Goal: Download file/media

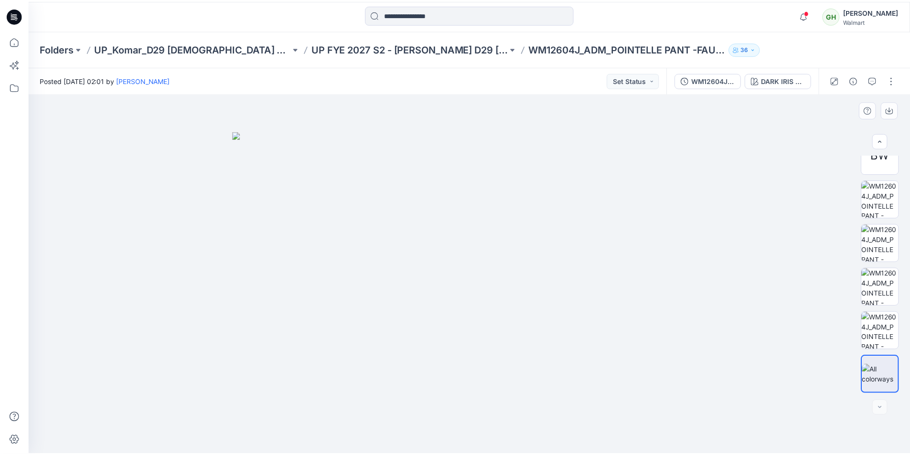
scroll to position [140, 0]
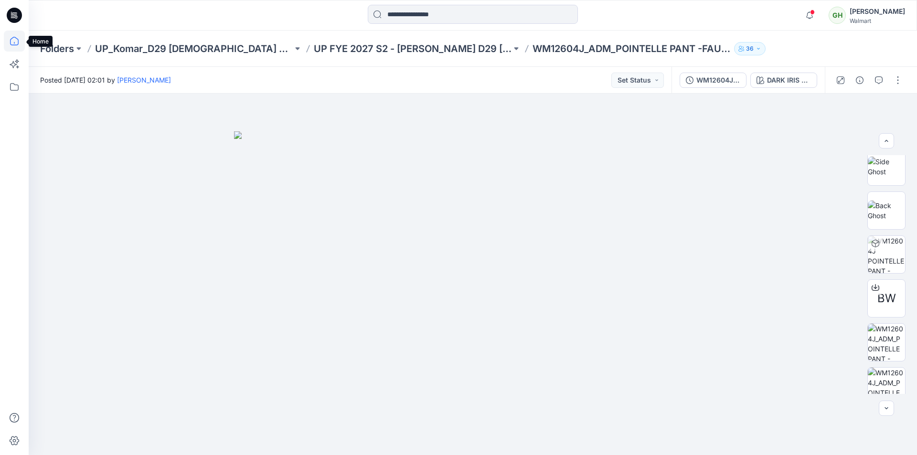
click at [9, 41] on icon at bounding box center [14, 41] width 21 height 21
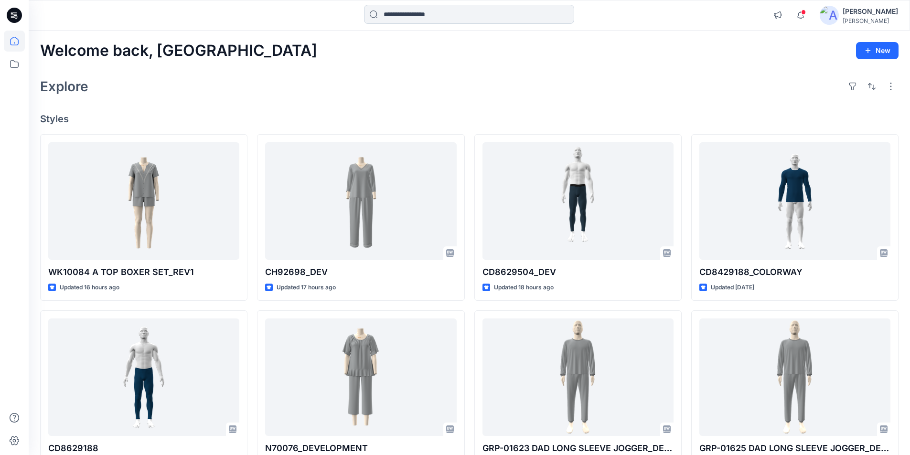
click at [390, 14] on input at bounding box center [469, 14] width 210 height 19
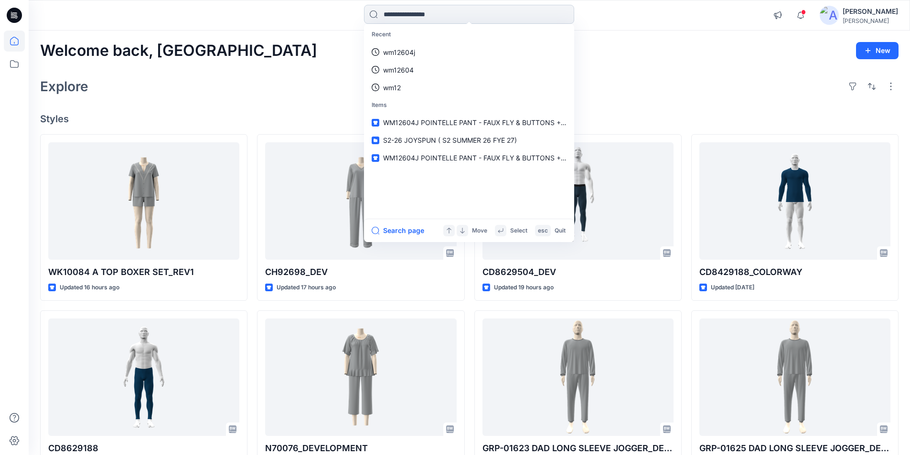
paste input "******"
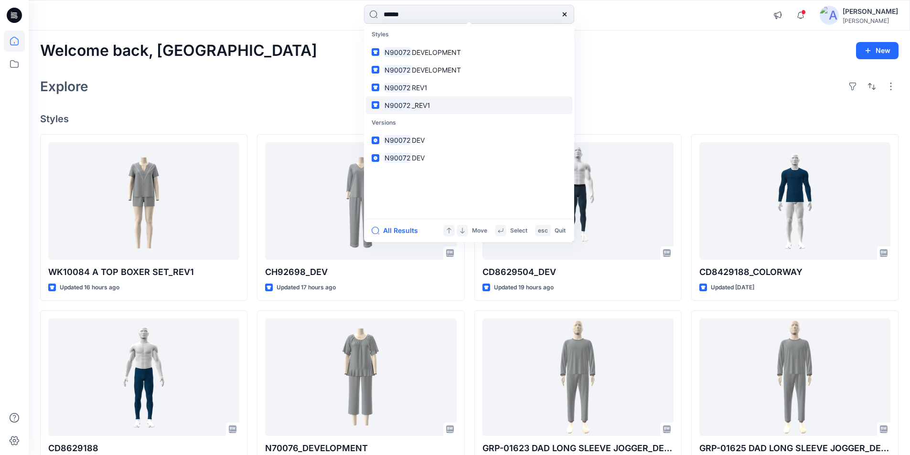
type input "******"
click at [420, 105] on span "_REV1" at bounding box center [421, 105] width 19 height 8
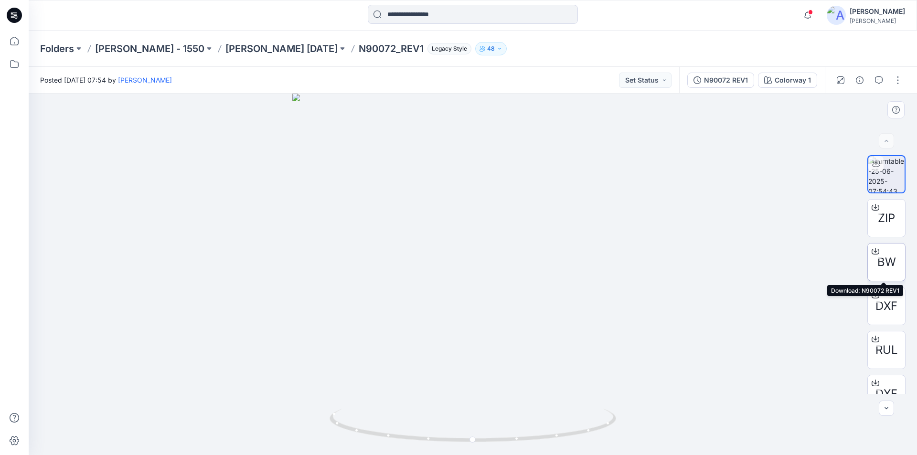
click at [872, 250] on icon at bounding box center [876, 251] width 8 height 5
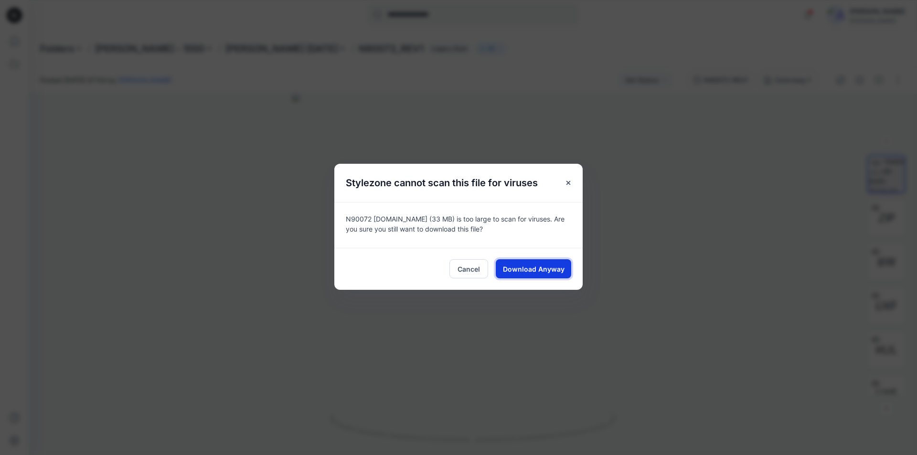
click at [522, 266] on span "Download Anyway" at bounding box center [534, 269] width 62 height 10
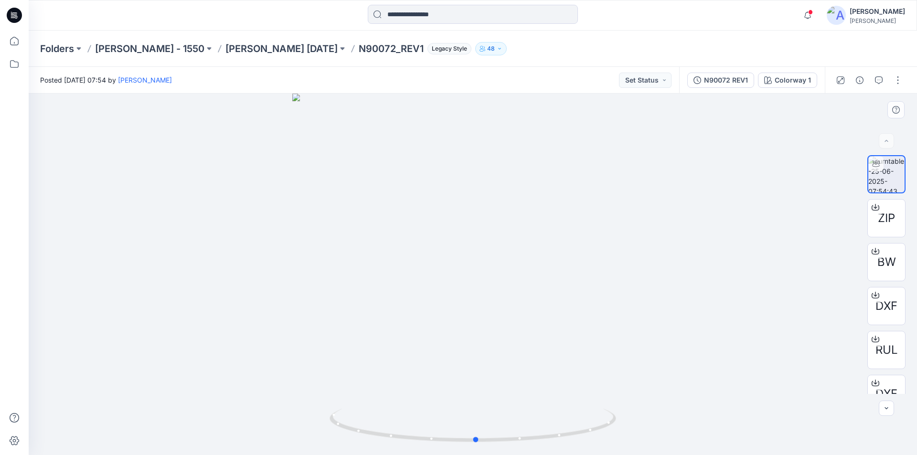
drag, startPoint x: 474, startPoint y: 443, endPoint x: 764, endPoint y: 450, distance: 290.1
click at [764, 439] on div at bounding box center [473, 275] width 889 height 362
drag, startPoint x: 478, startPoint y: 177, endPoint x: 510, endPoint y: 312, distance: 138.4
click at [17, 43] on icon at bounding box center [14, 41] width 21 height 21
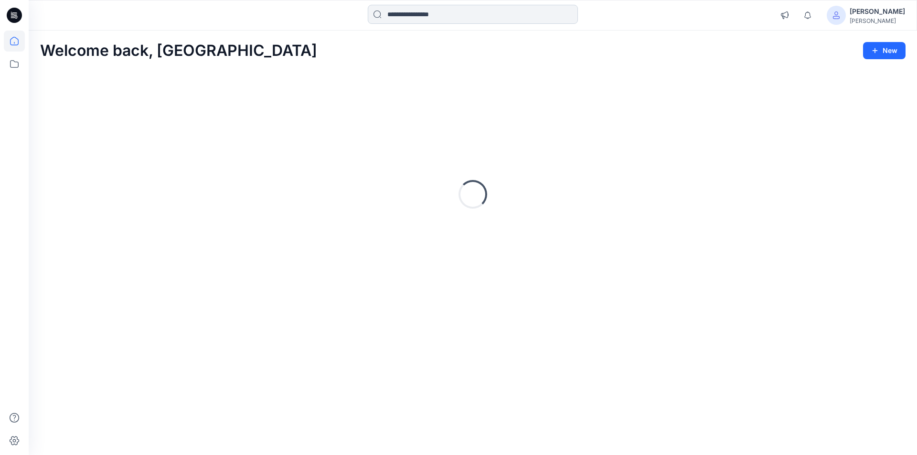
click at [411, 15] on input at bounding box center [473, 14] width 210 height 19
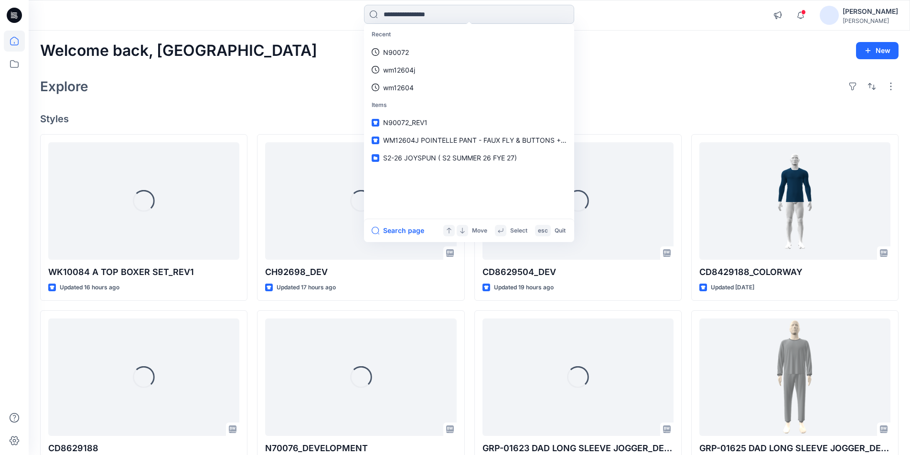
paste input "******"
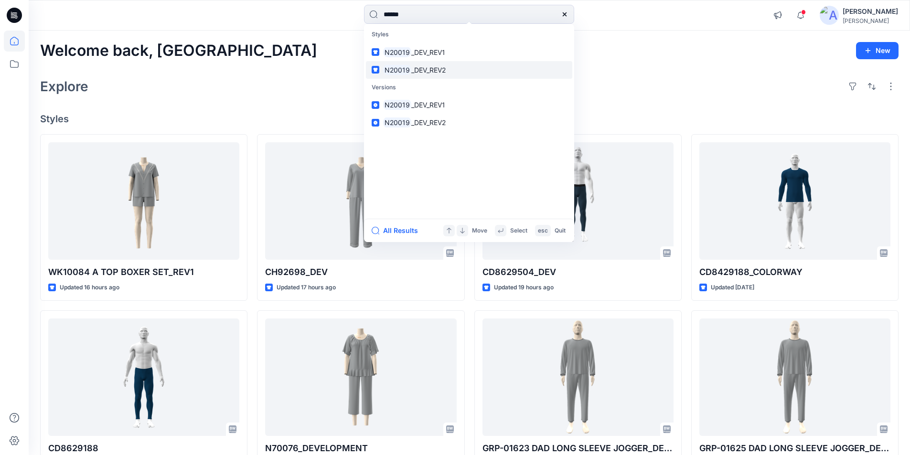
type input "******"
click at [436, 70] on span "_DEV_REV2" at bounding box center [428, 70] width 34 height 8
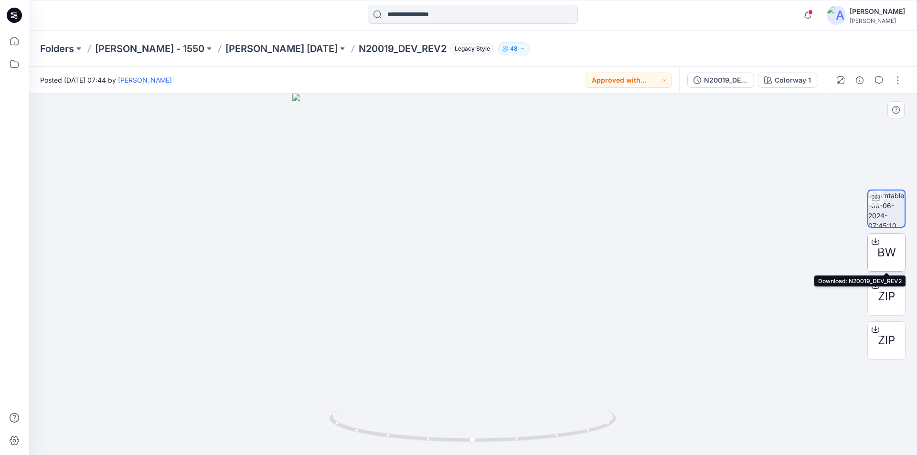
click at [875, 241] on icon at bounding box center [876, 242] width 8 height 8
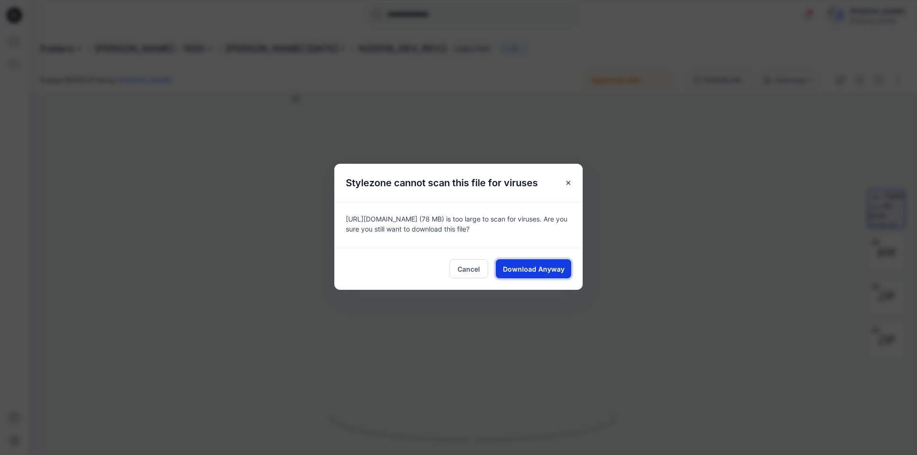
click at [536, 270] on span "Download Anyway" at bounding box center [534, 269] width 62 height 10
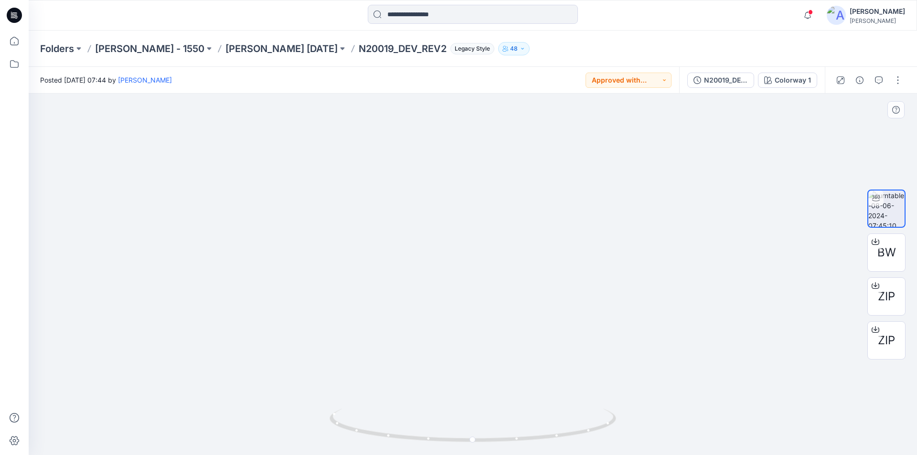
drag, startPoint x: 489, startPoint y: 148, endPoint x: 493, endPoint y: 313, distance: 165.4
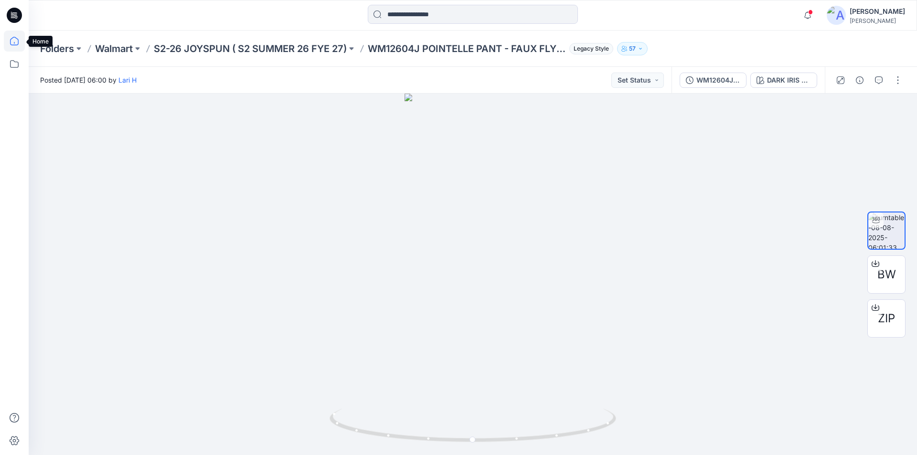
click at [11, 41] on icon at bounding box center [14, 41] width 21 height 21
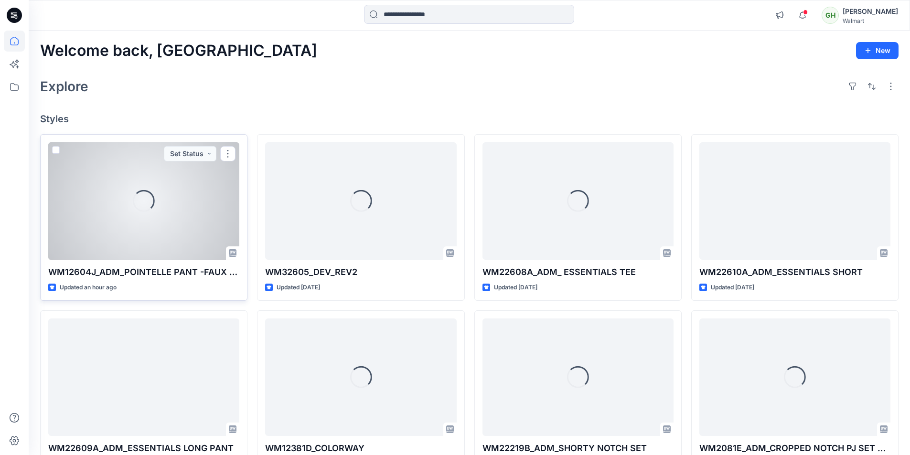
click at [140, 222] on div "Loading..." at bounding box center [143, 201] width 191 height 118
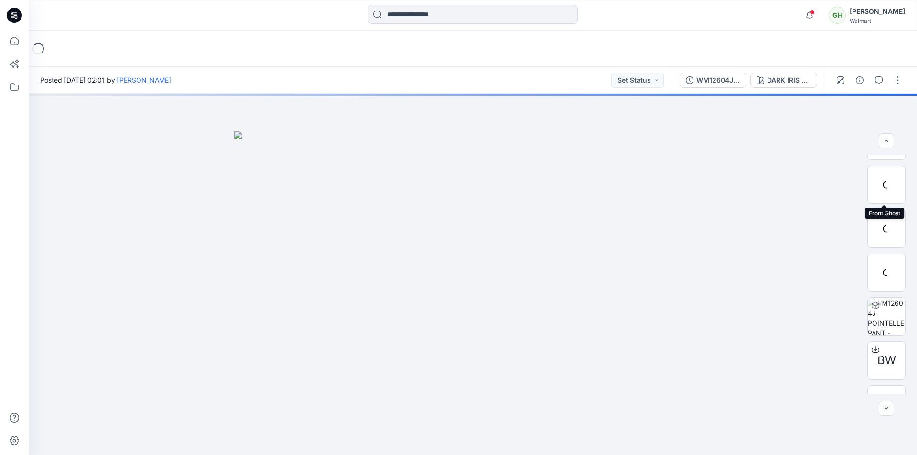
scroll to position [143, 0]
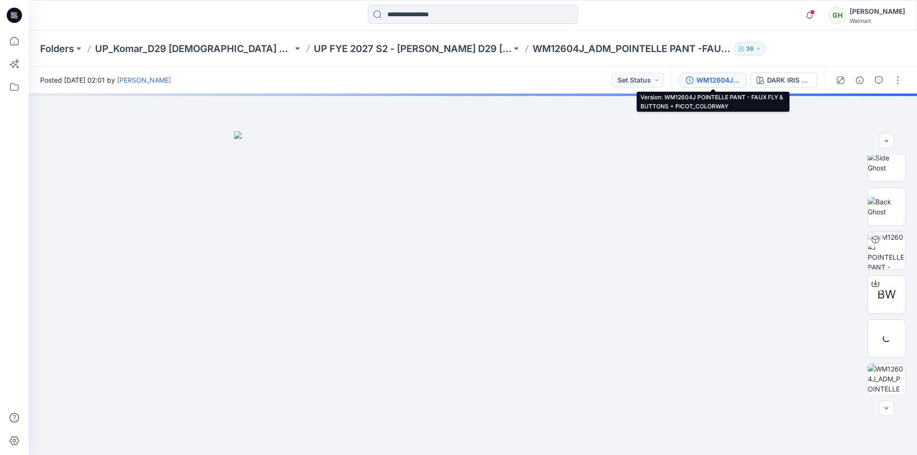
click at [716, 74] on button "WM12604J POINTELLE PANT - FAUX FLY & BUTTONS + PICOT_COLORWAY" at bounding box center [713, 80] width 67 height 15
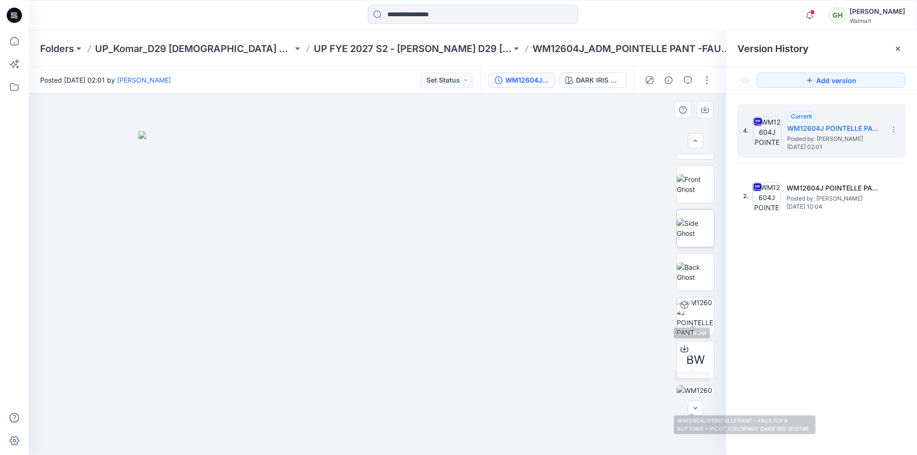
scroll to position [0, 0]
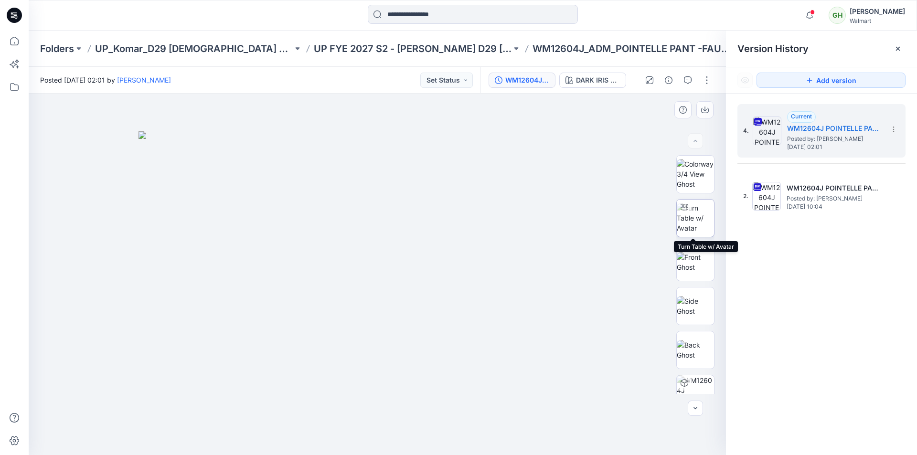
click at [692, 219] on img at bounding box center [695, 218] width 37 height 30
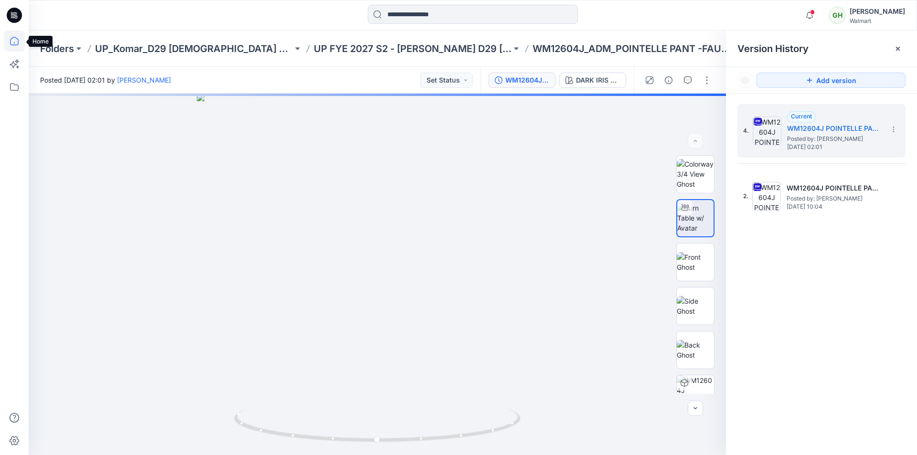
click at [16, 44] on icon at bounding box center [14, 41] width 21 height 21
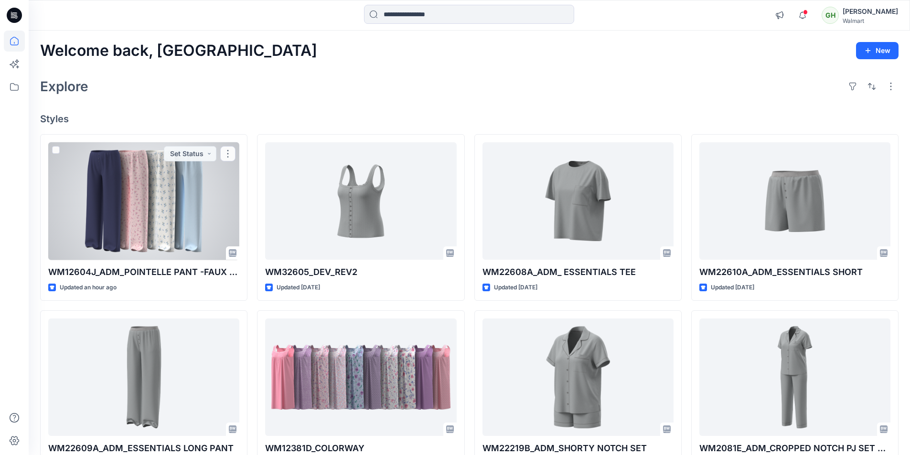
click at [186, 221] on div at bounding box center [143, 201] width 191 height 118
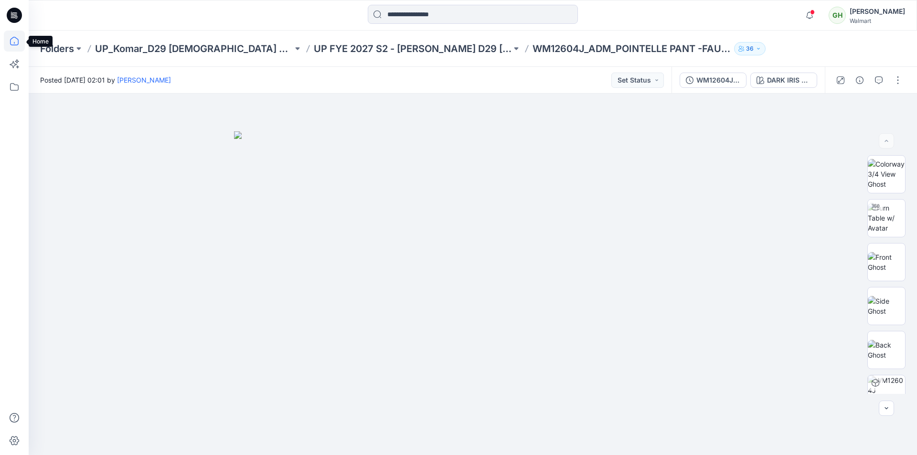
click at [12, 43] on icon at bounding box center [14, 41] width 21 height 21
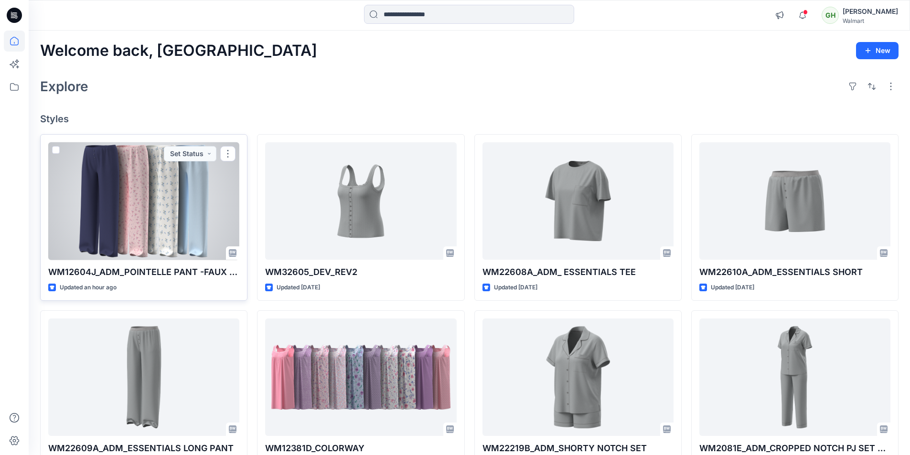
click at [180, 228] on div at bounding box center [143, 201] width 191 height 118
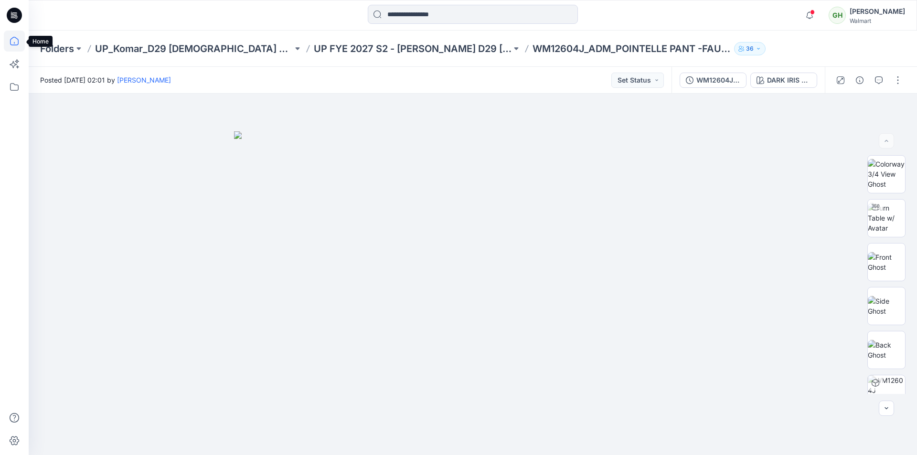
click at [9, 44] on icon at bounding box center [14, 41] width 21 height 21
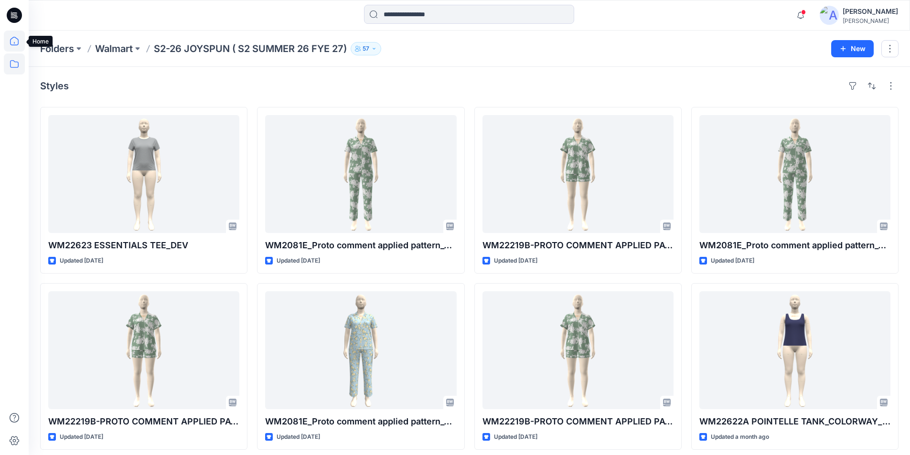
click at [15, 43] on icon at bounding box center [14, 41] width 21 height 21
